Goal: Task Accomplishment & Management: Use online tool/utility

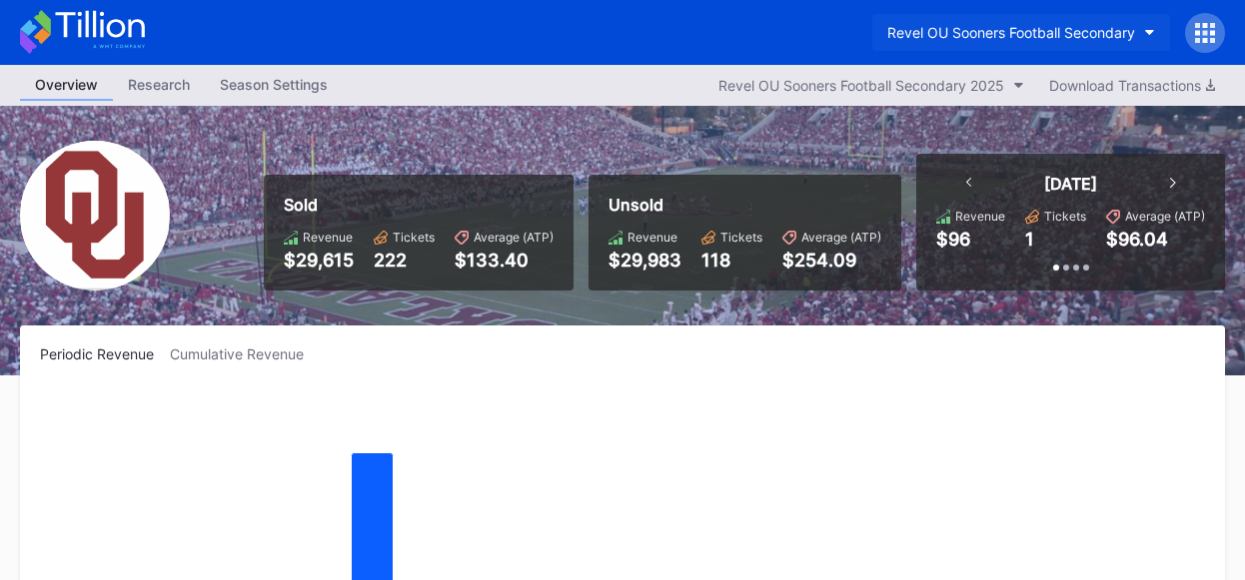
click at [1145, 30] on icon "button" at bounding box center [1150, 33] width 10 height 6
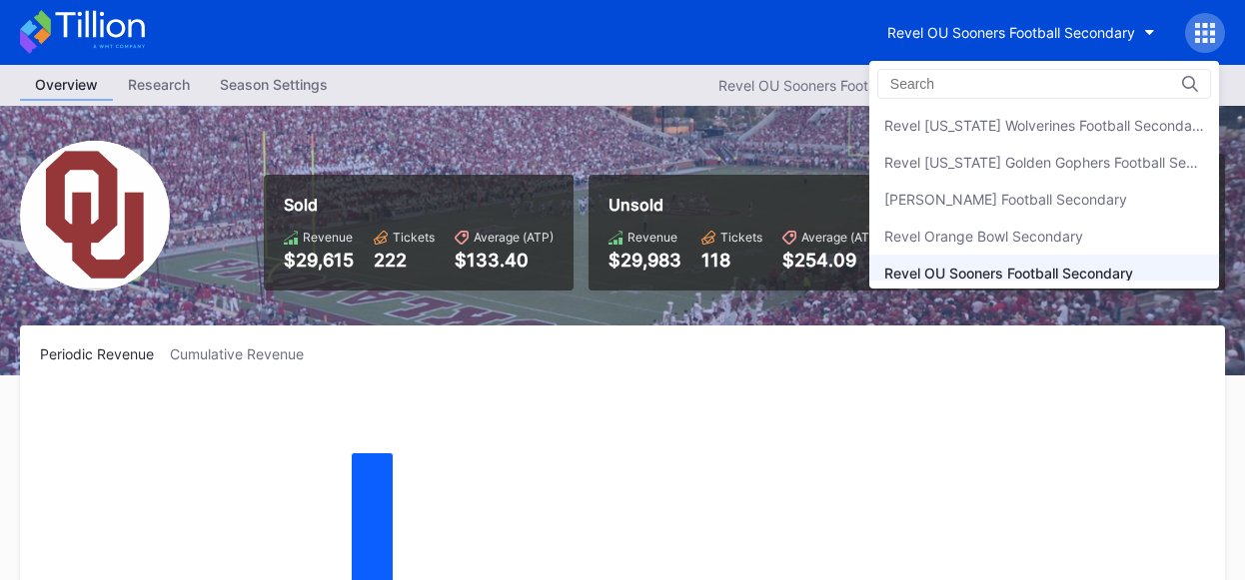
scroll to position [507, 0]
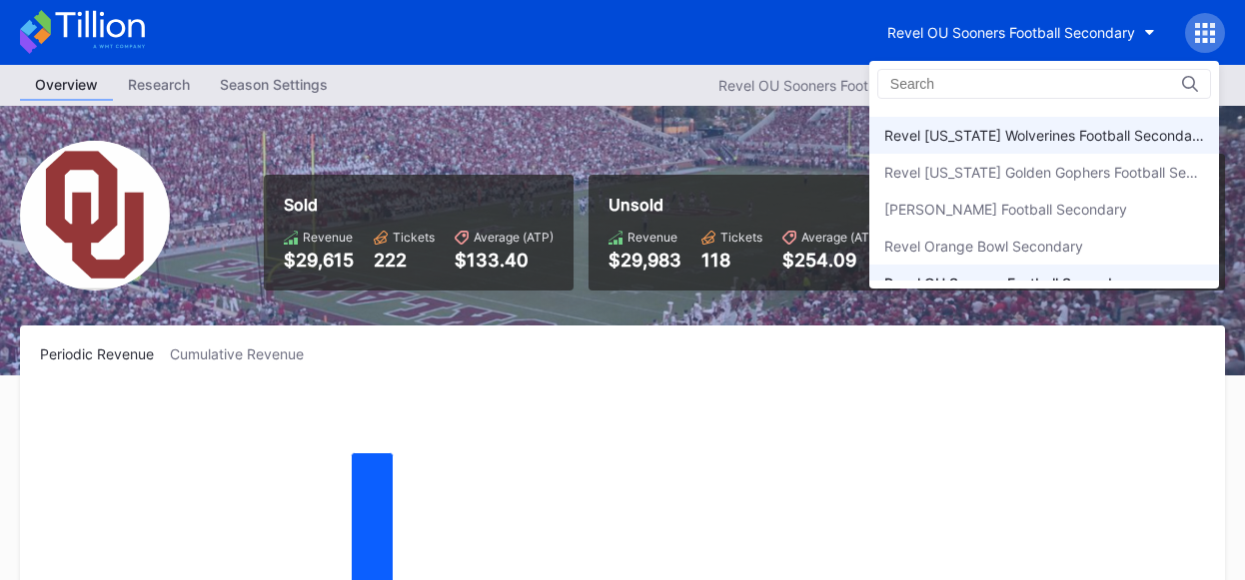
click at [1060, 129] on div "Revel [US_STATE] Wolverines Football Secondary" at bounding box center [1044, 135] width 320 height 17
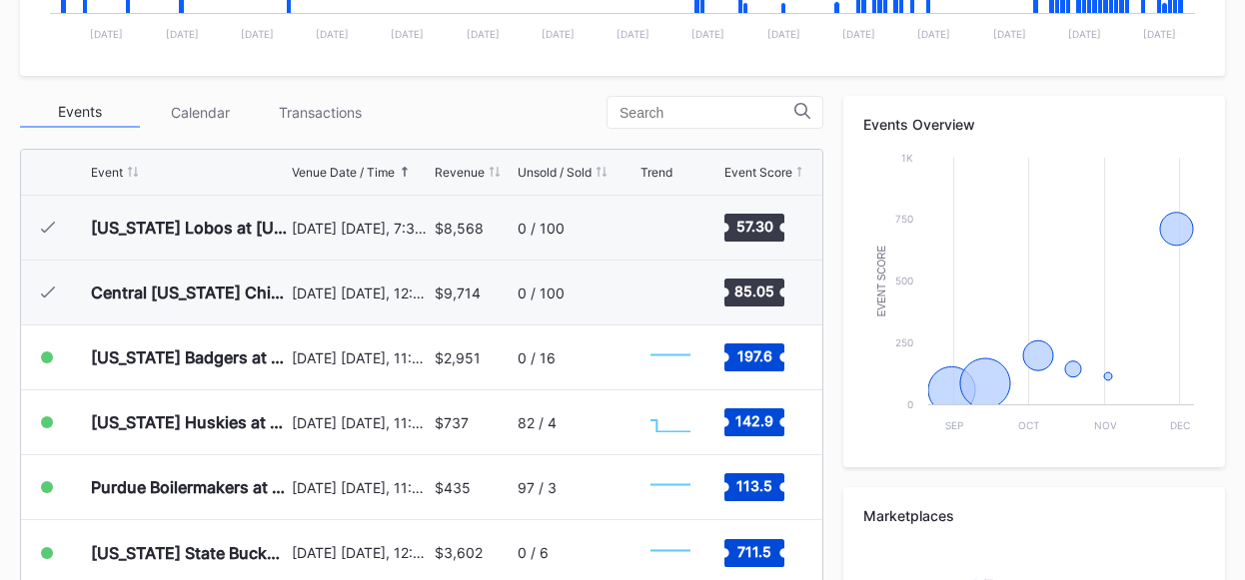
scroll to position [646, 0]
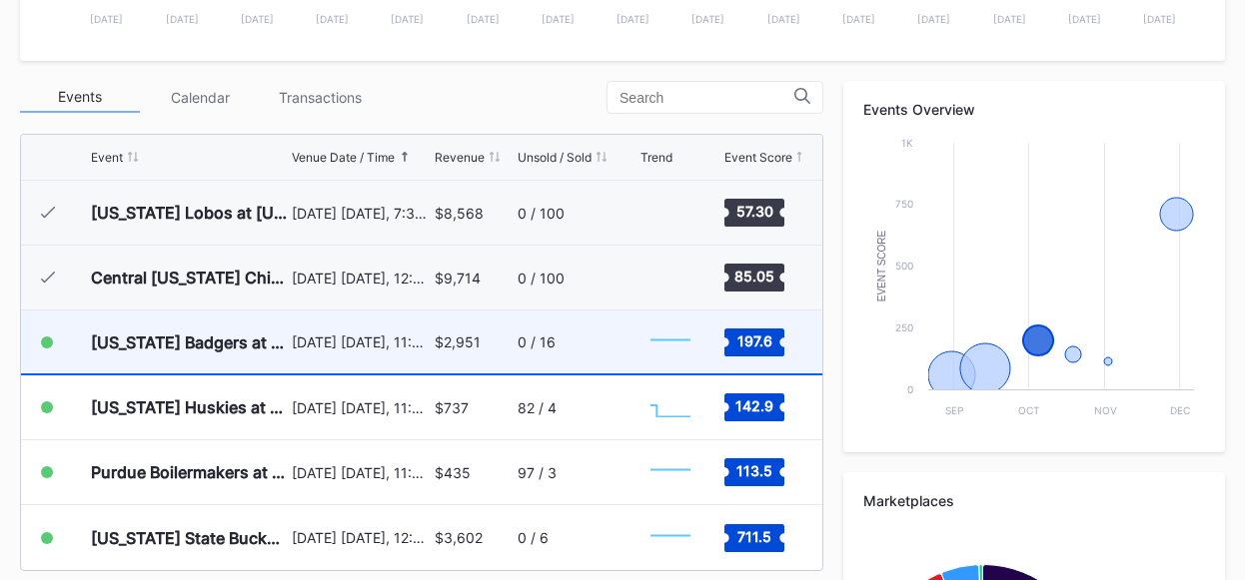
click at [328, 351] on div "[DATE] [DATE], 11:59PM" at bounding box center [360, 342] width 137 height 63
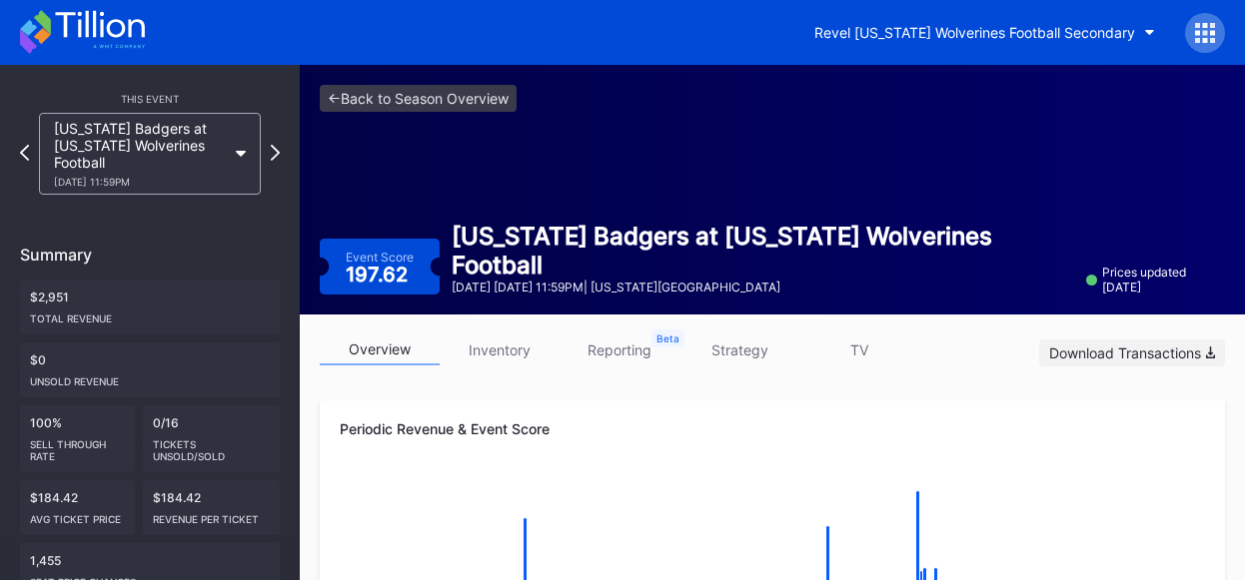
click at [1166, 352] on div "Download Transactions" at bounding box center [1132, 353] width 166 height 17
